Goal: Navigation & Orientation: Find specific page/section

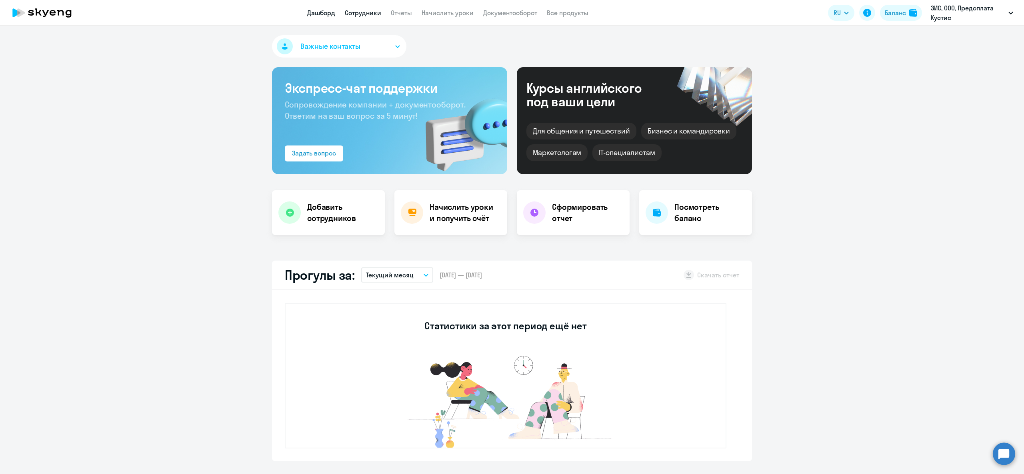
select select "30"
click at [376, 10] on link "Сотрудники" at bounding box center [363, 13] width 36 height 8
select select "30"
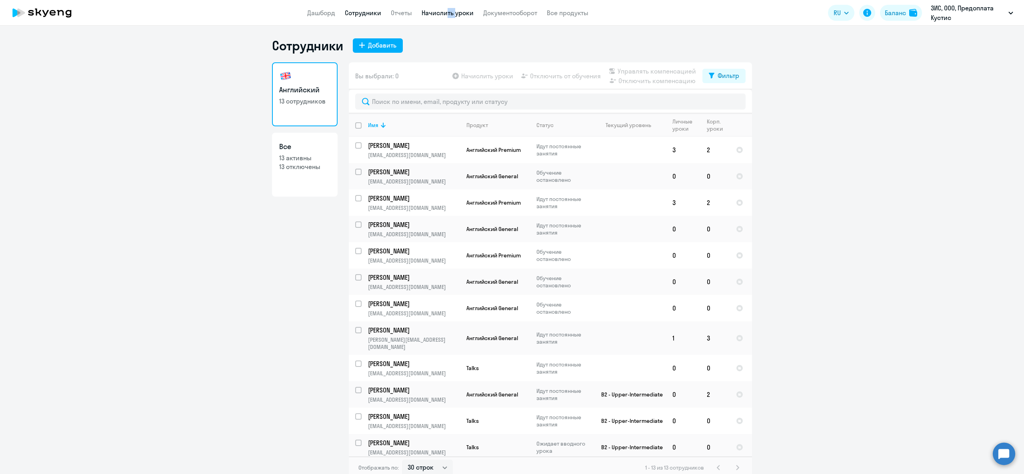
drag, startPoint x: 443, startPoint y: 22, endPoint x: 452, endPoint y: 14, distance: 11.1
click at [452, 14] on app-header "Дашборд Сотрудники Отчеты Начислить уроки Документооборот Все продукты Дашборд …" at bounding box center [512, 13] width 1024 height 26
click at [452, 14] on link "Начислить уроки" at bounding box center [448, 13] width 52 height 8
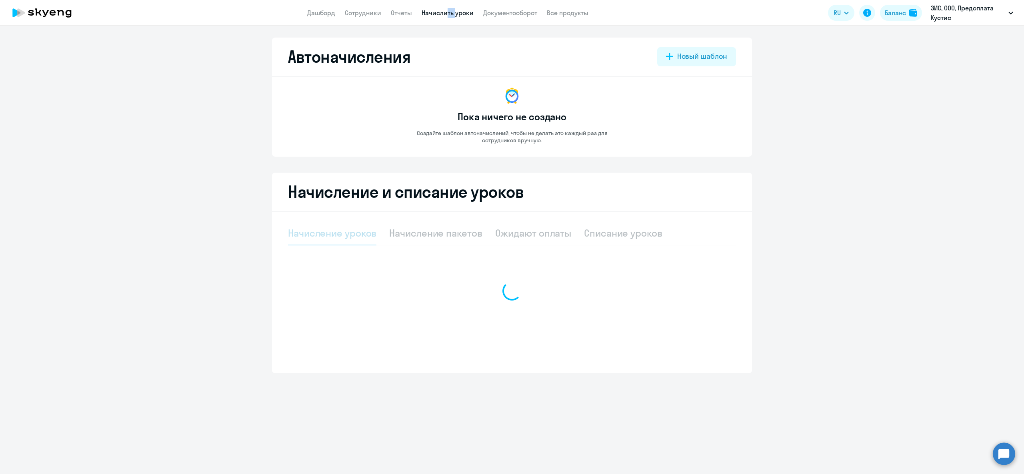
select select "10"
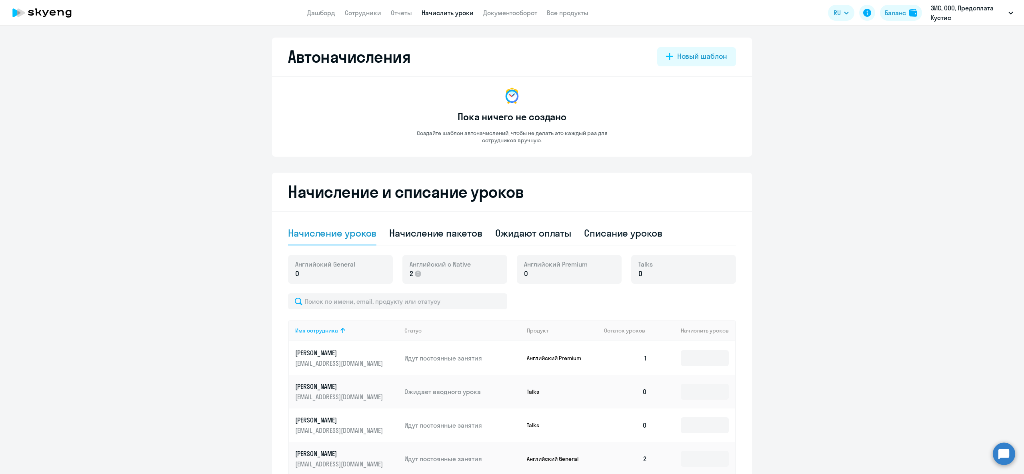
click at [394, 6] on app-header "Дашборд Сотрудники Отчеты Начислить уроки Документооборот Все продукты Дашборд …" at bounding box center [512, 13] width 1024 height 26
click at [399, 11] on link "Отчеты" at bounding box center [401, 13] width 21 height 8
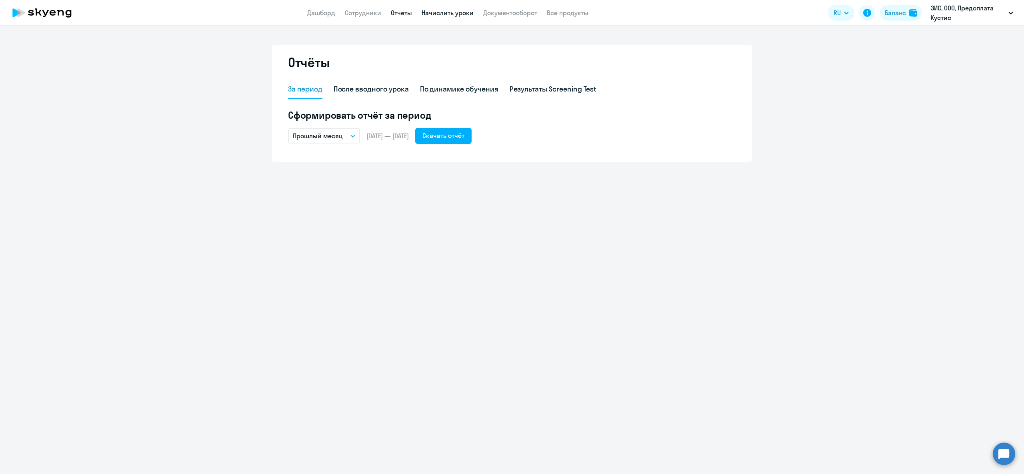
click at [460, 15] on link "Начислить уроки" at bounding box center [448, 13] width 52 height 8
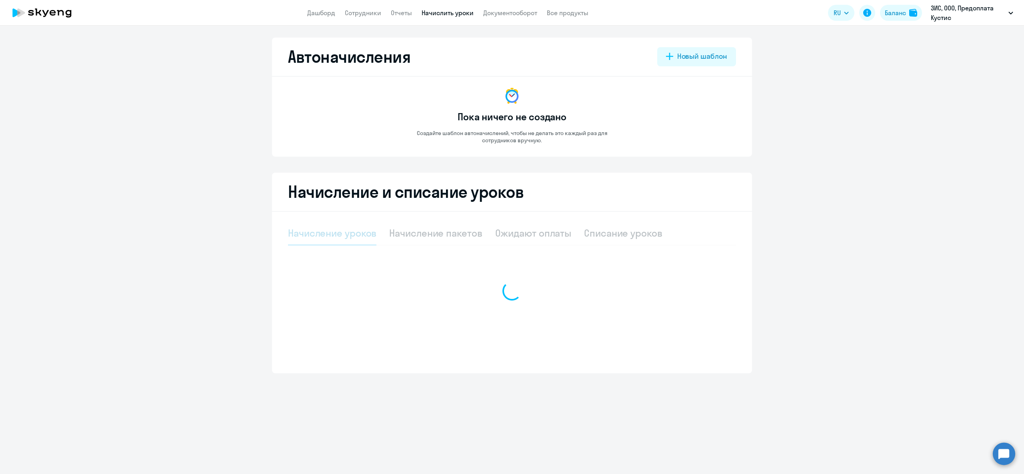
select select "10"
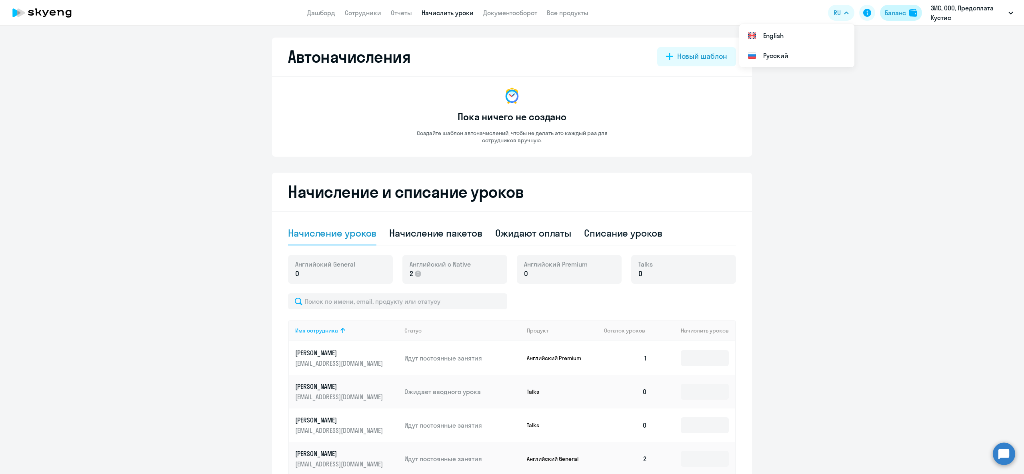
click at [910, 7] on button "Баланс" at bounding box center [901, 13] width 42 height 16
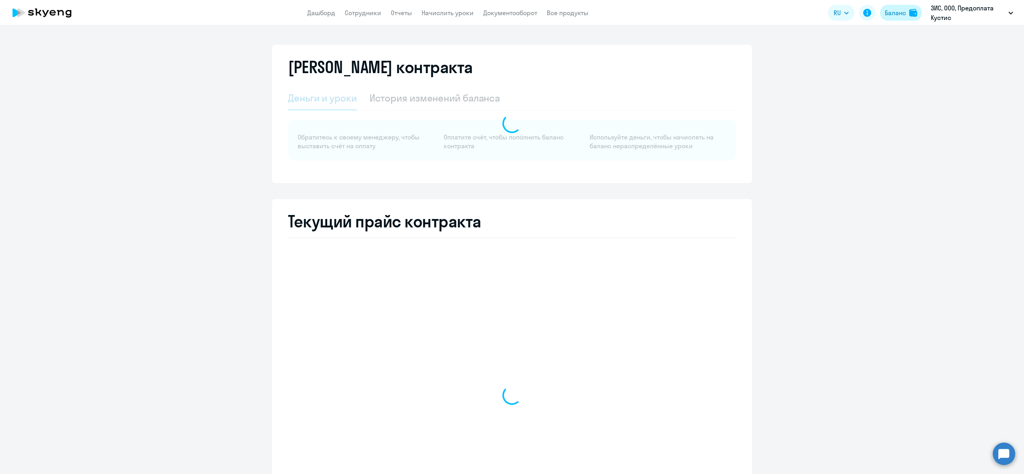
select select "english_adult_not_native_speaker"
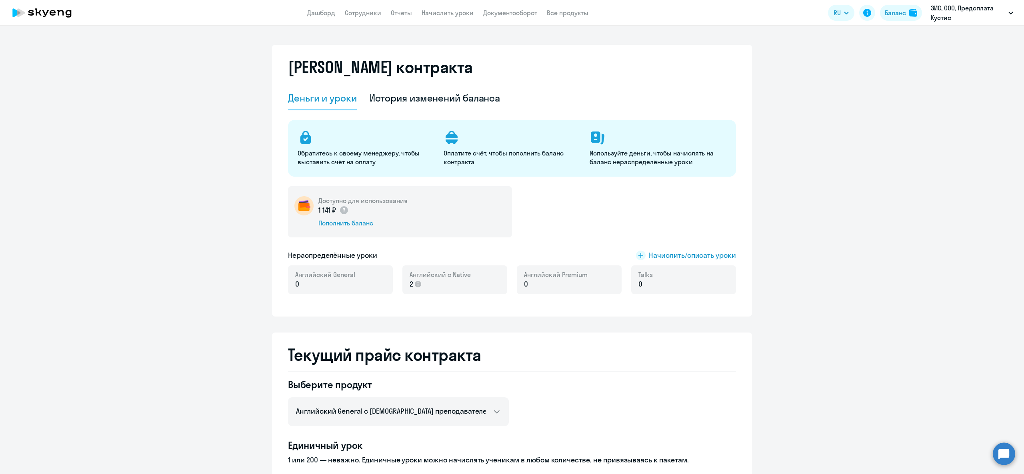
click at [368, 17] on app-menu-item-link "Сотрудники" at bounding box center [363, 13] width 36 height 10
click at [366, 14] on link "Сотрудники" at bounding box center [363, 13] width 36 height 8
select select "30"
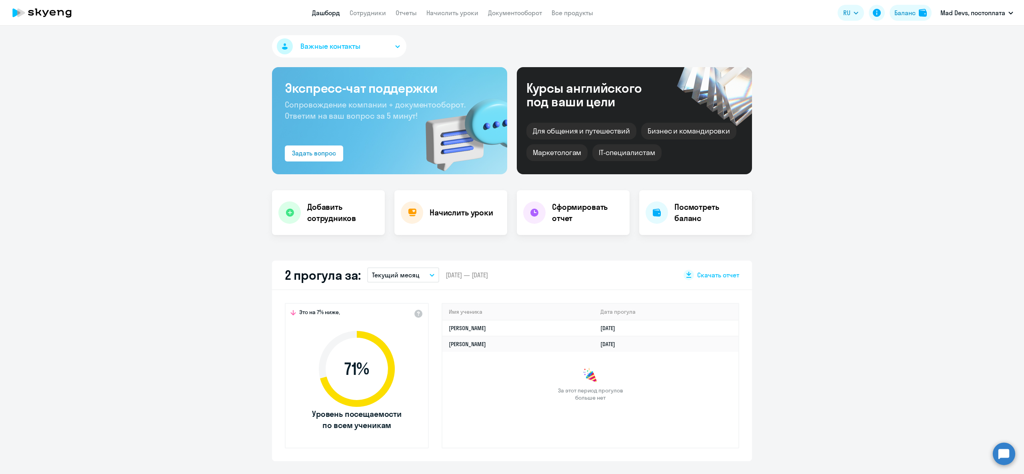
click at [518, 8] on app-menu-item-link "Документооборот" at bounding box center [515, 13] width 54 height 10
click at [522, 14] on link "Документооборот" at bounding box center [515, 13] width 54 height 8
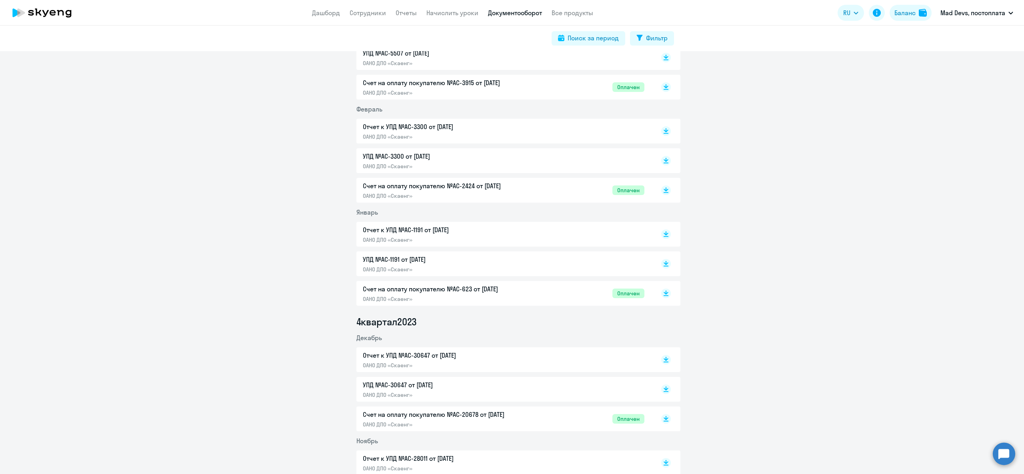
scroll to position [2800, 0]
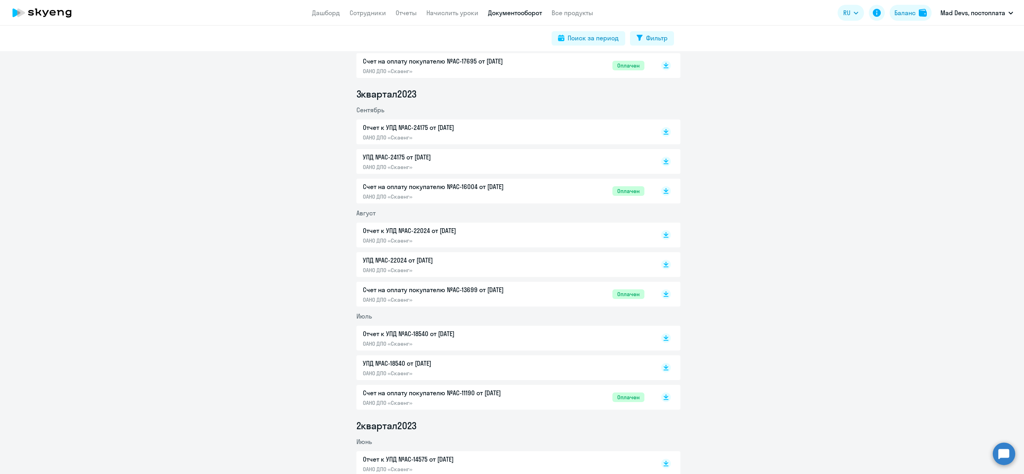
click at [445, 193] on p "ОАНО ДПО «Скаенг»" at bounding box center [447, 196] width 168 height 7
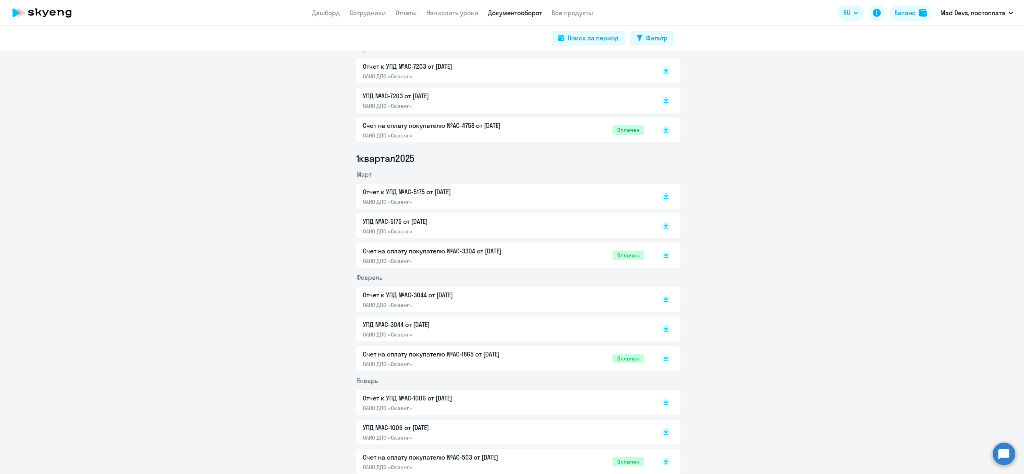
scroll to position [640, 0]
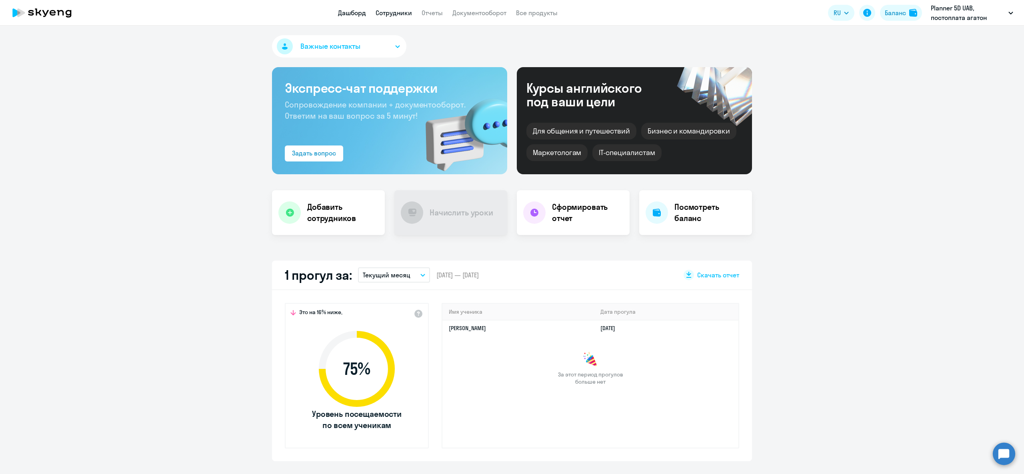
click at [379, 10] on link "Сотрудники" at bounding box center [394, 13] width 36 height 8
select select "30"
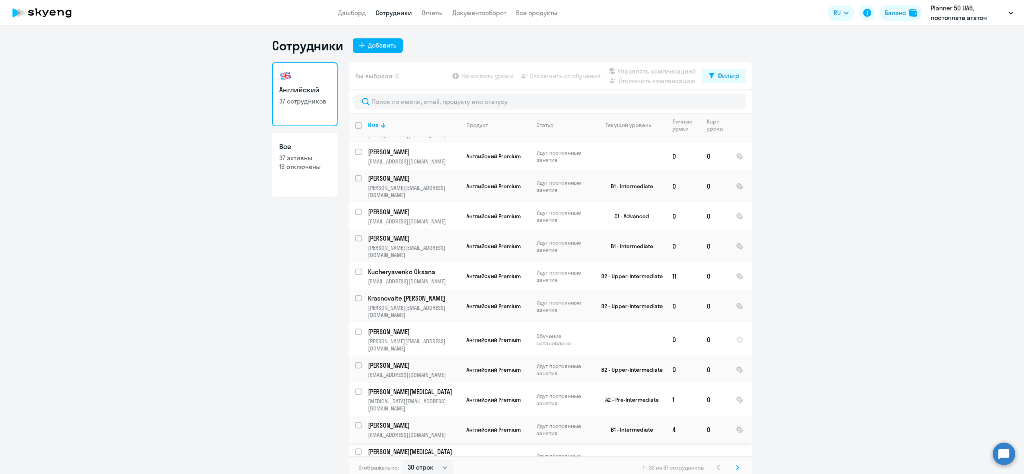
scroll to position [501, 0]
